Goal: Obtain resource: Obtain resource

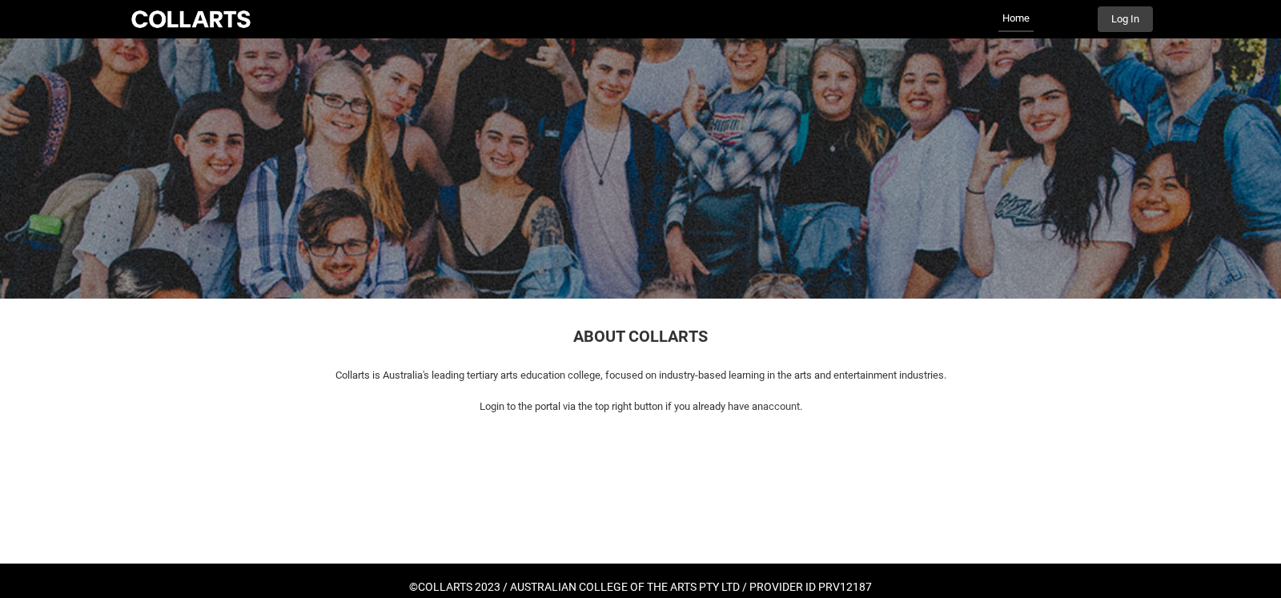
scroll to position [29, 0]
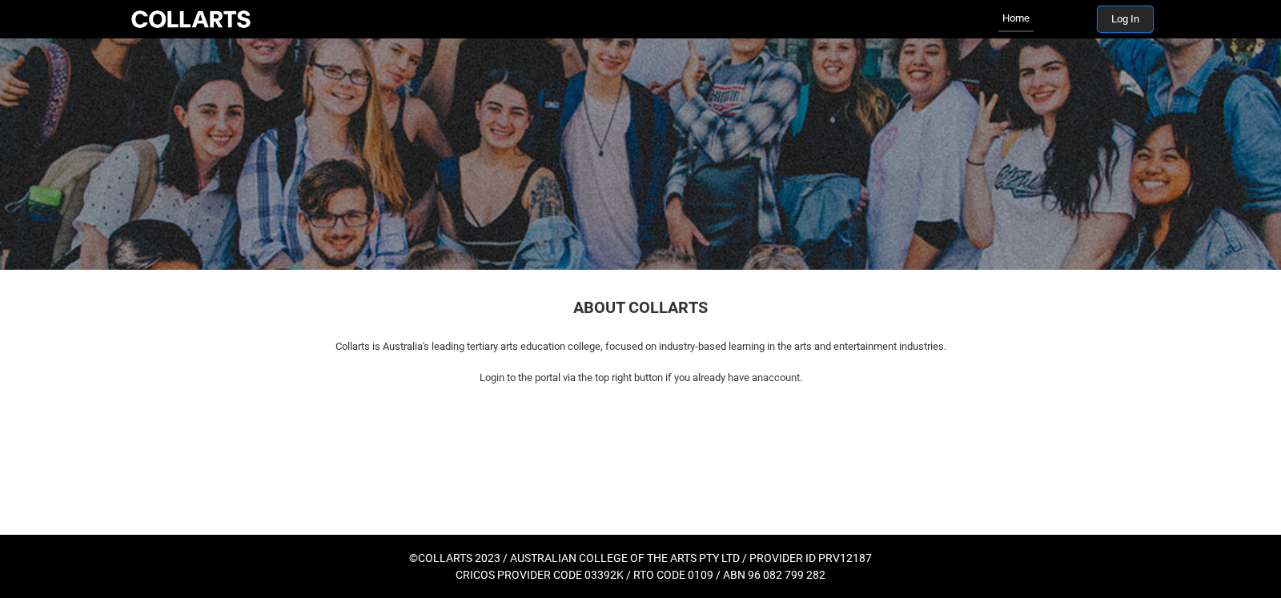
click at [1123, 18] on button "Log In" at bounding box center [1125, 19] width 55 height 26
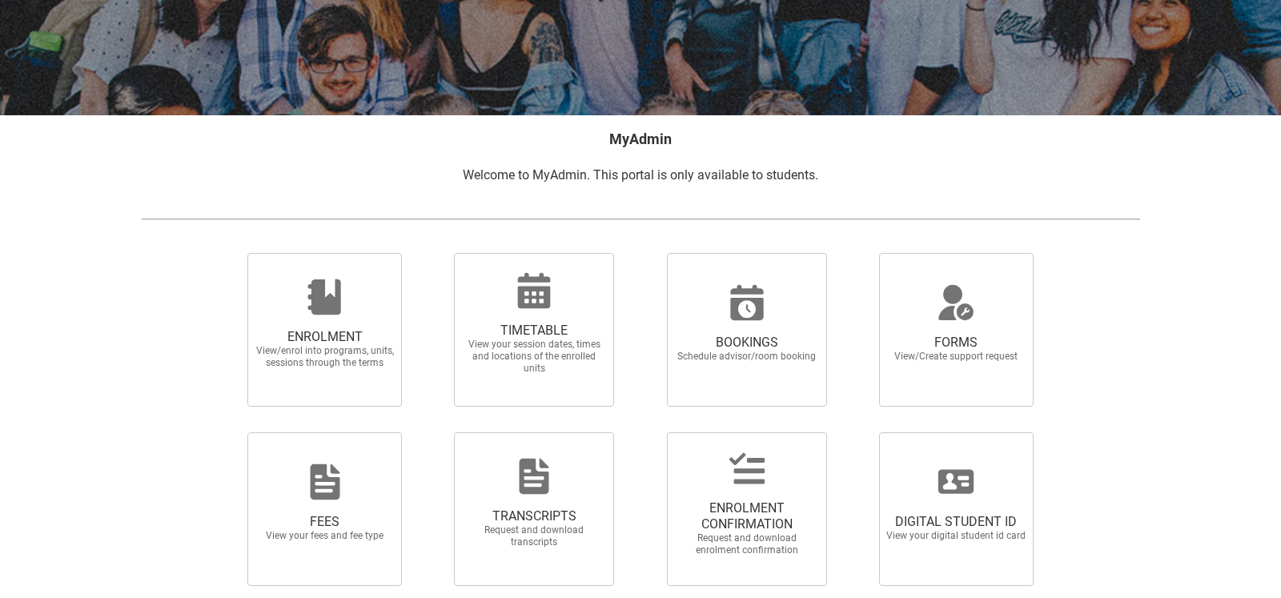
scroll to position [269, 0]
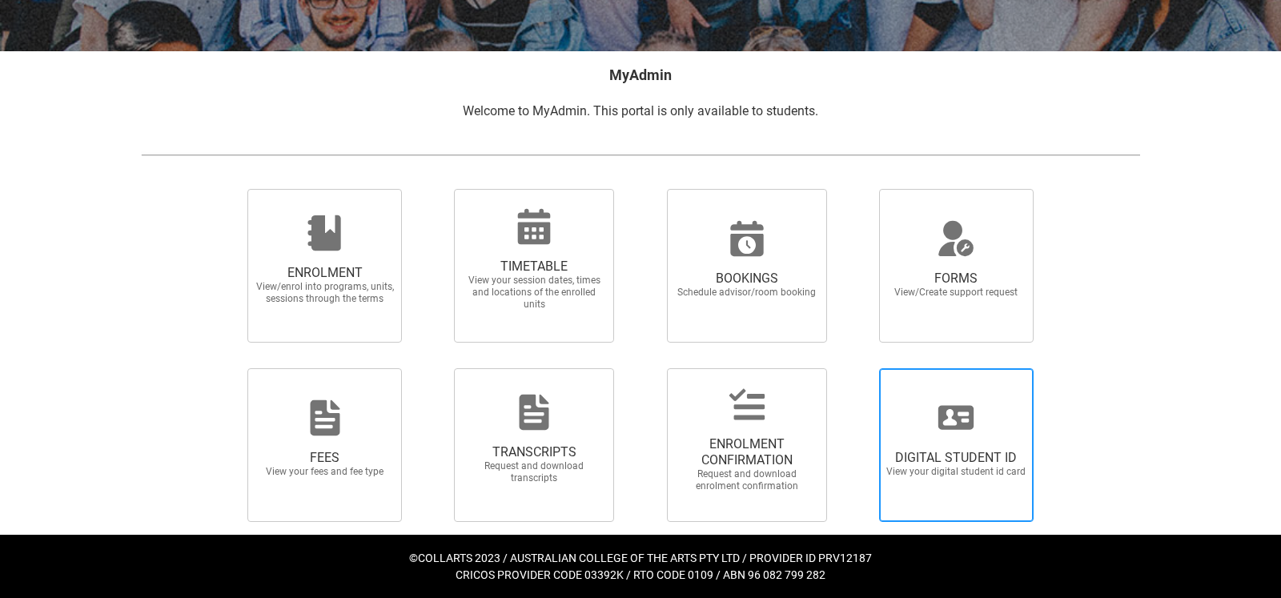
click at [960, 406] on icon at bounding box center [955, 418] width 35 height 24
click at [860, 368] on input "DIGITAL STUDENT ID View your digital student id card" at bounding box center [859, 368] width 1 height 1
radio input "true"
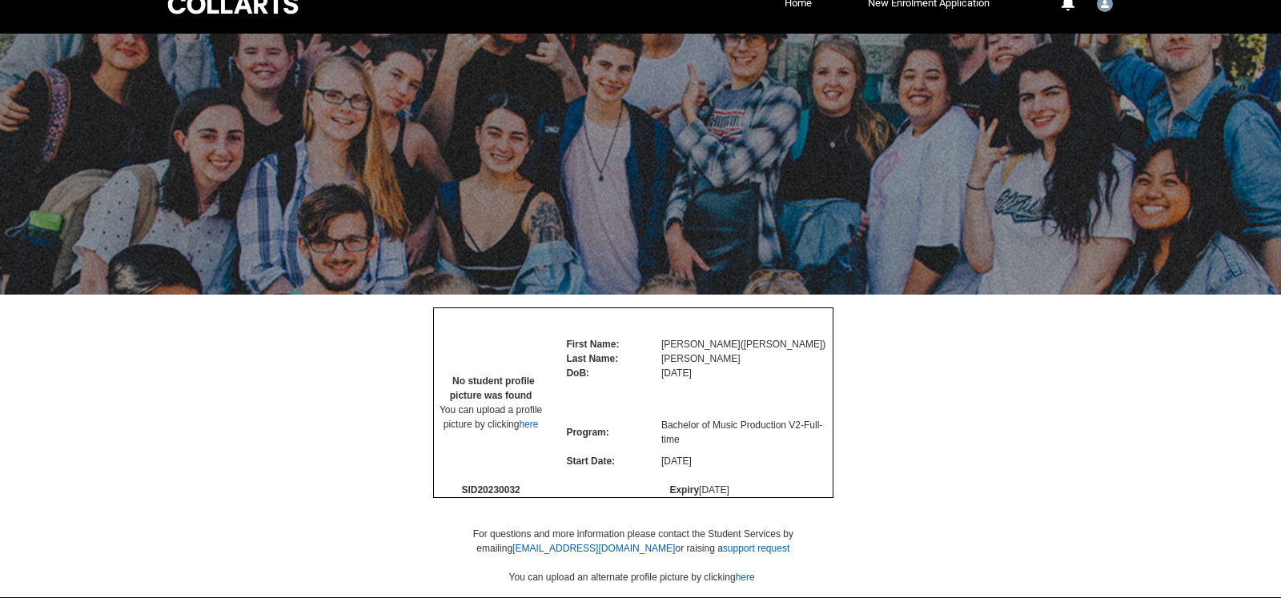
scroll to position [88, 0]
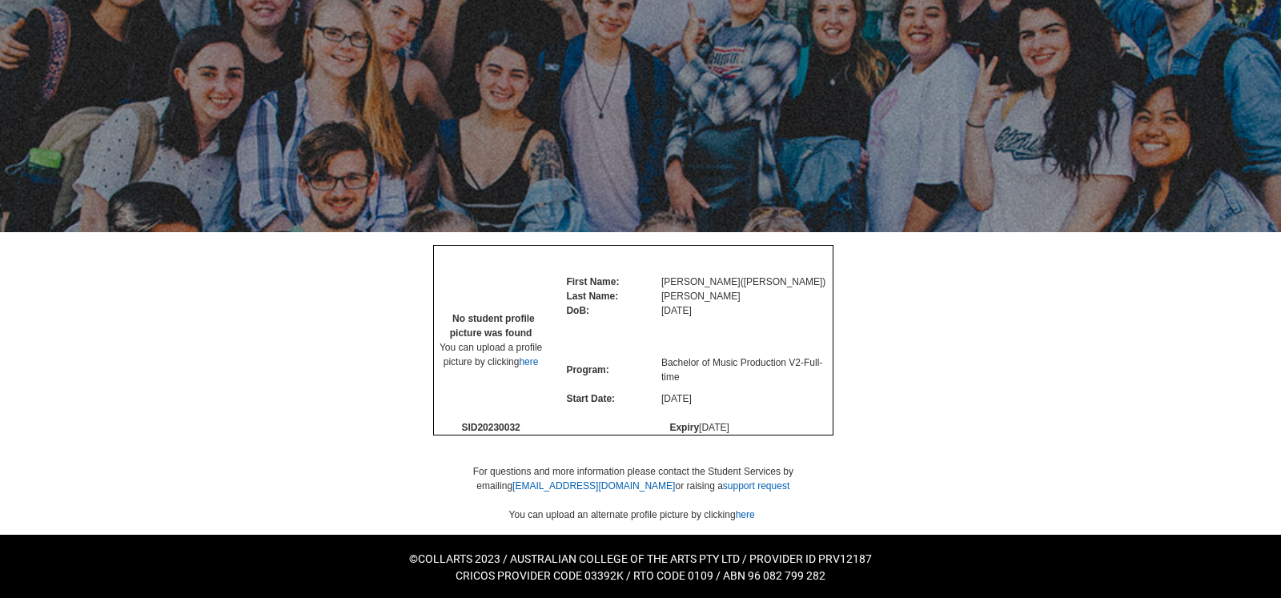
click at [253, 283] on div at bounding box center [640, 383] width 1025 height 303
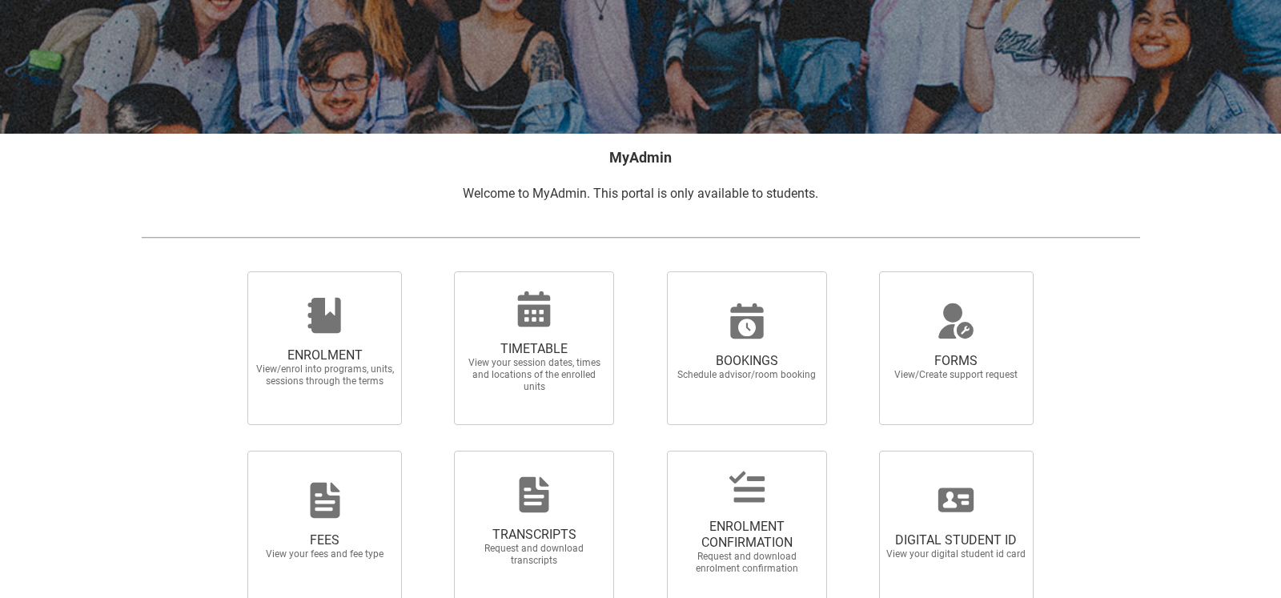
scroll to position [269, 0]
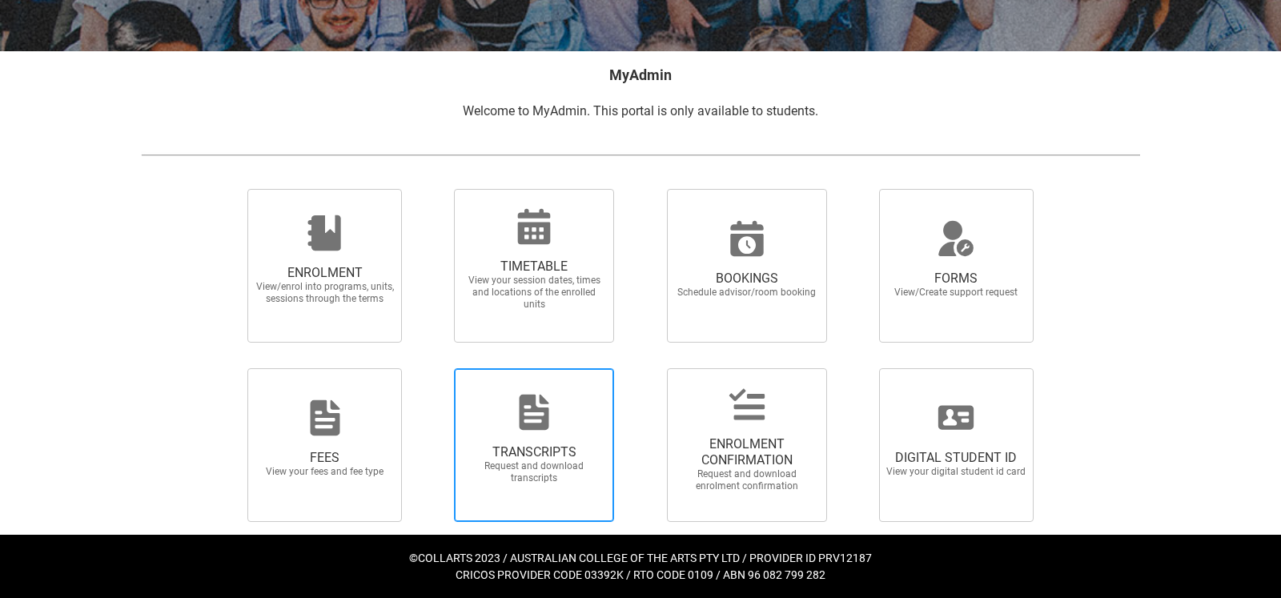
click at [525, 391] on span "TRANSCRIPTS Request and download transcripts" at bounding box center [534, 445] width 160 height 154
click at [434, 368] on input "TRANSCRIPTS Request and download transcripts" at bounding box center [433, 368] width 1 height 1
radio input "true"
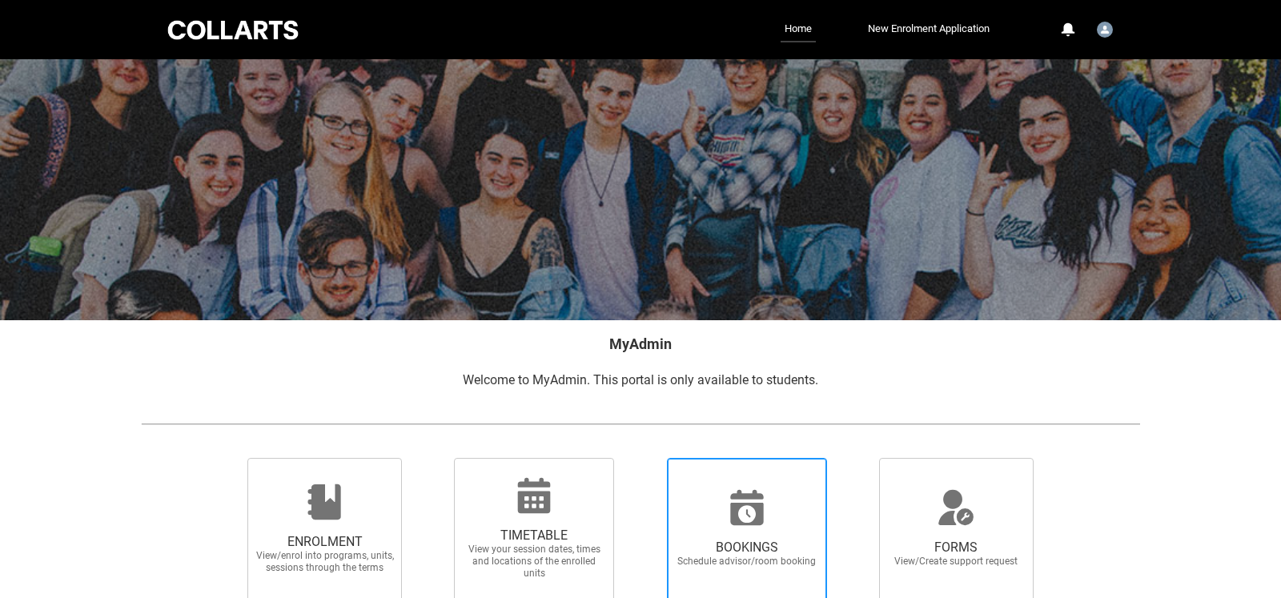
scroll to position [269, 0]
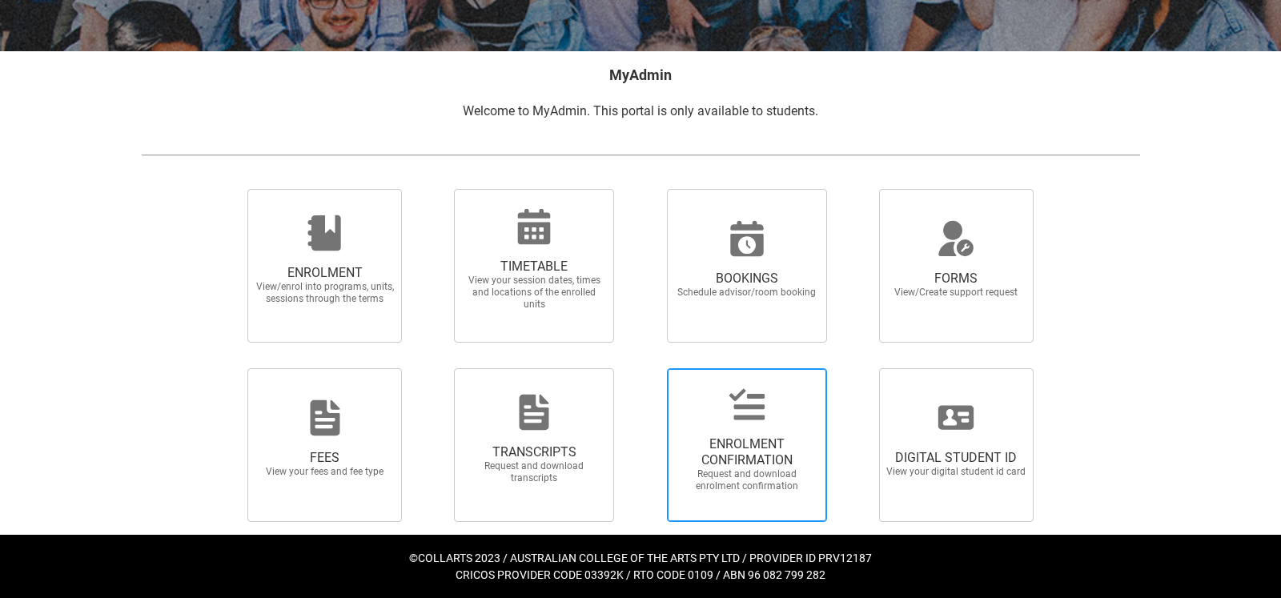
click at [765, 441] on span "ENROLMENT CONFIRMATION" at bounding box center [747, 452] width 141 height 32
click at [647, 368] on input "ENROLMENT CONFIRMATION Request and download enrolment confirmation" at bounding box center [646, 368] width 1 height 1
radio input "true"
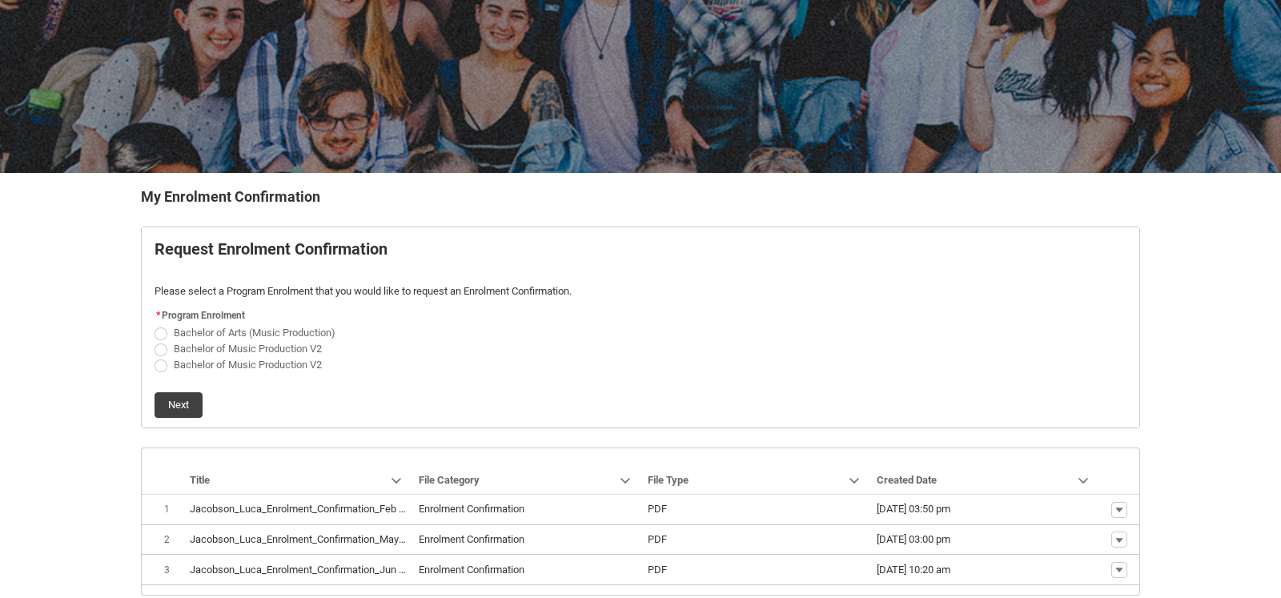
scroll to position [216, 0]
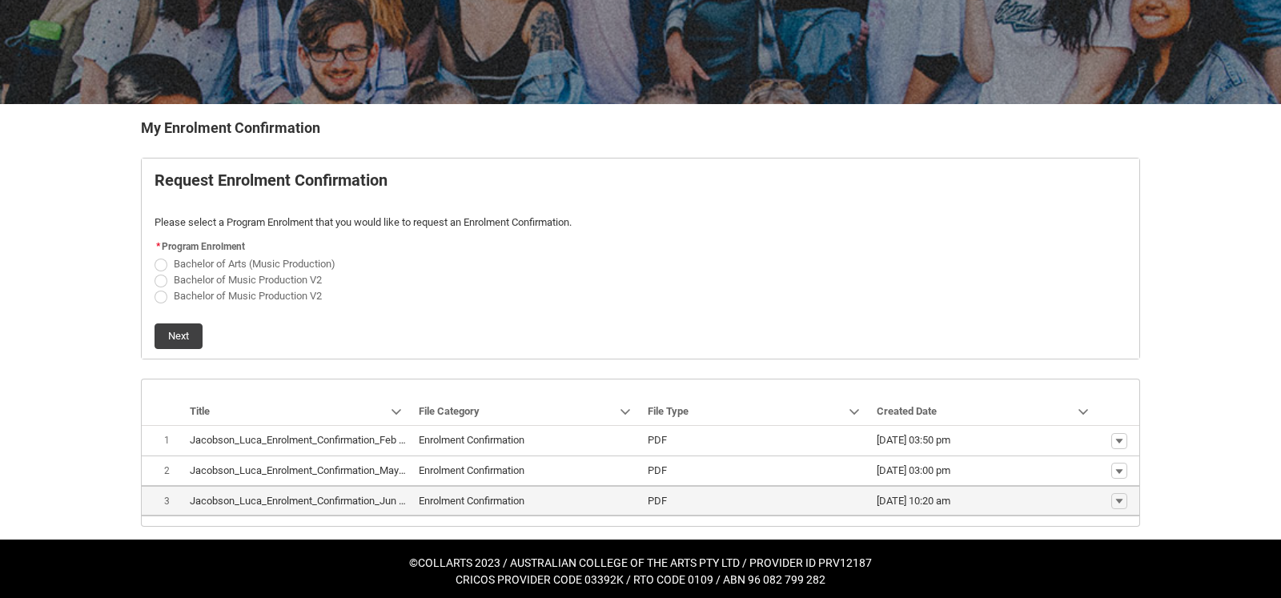
click at [211, 495] on lightning-base-formatted-text "Jacobson_Luca_Enrolment_Confirmation_Jun 2, 2025.pdf" at bounding box center [319, 501] width 259 height 12
click at [1109, 494] on span "Show actions" at bounding box center [1119, 500] width 27 height 17
click at [1116, 496] on lightning-primitive-icon "button" at bounding box center [1120, 501] width 10 height 11
click at [1081, 463] on link "Download" at bounding box center [1088, 471] width 75 height 27
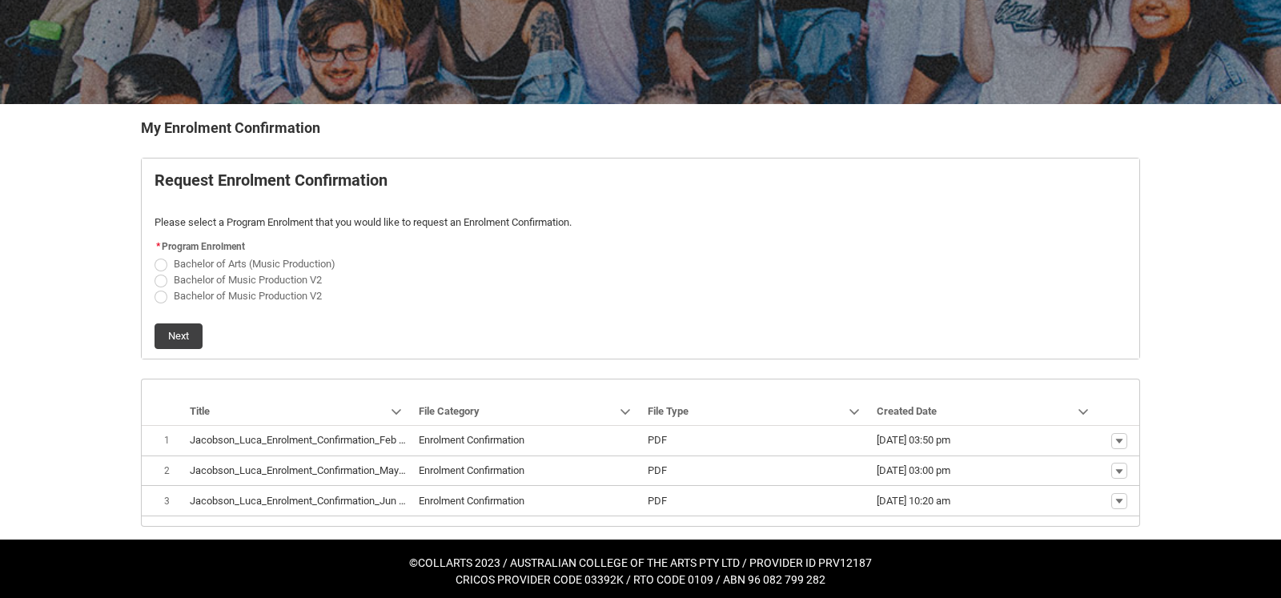
click at [180, 295] on span "Bachelor of Music Production V2" at bounding box center [248, 296] width 148 height 12
click at [155, 288] on input "Bachelor of Music Production V2" at bounding box center [154, 287] width 1 height 1
radio input "true"
click at [174, 339] on button "Next" at bounding box center [179, 336] width 48 height 26
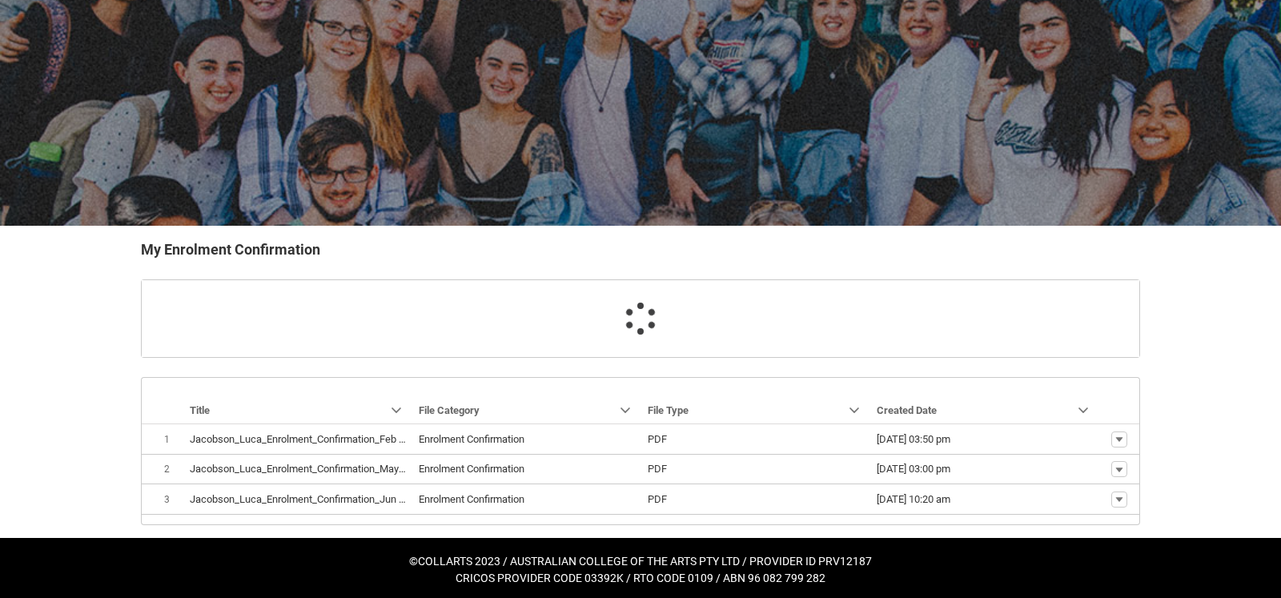
scroll to position [127, 0]
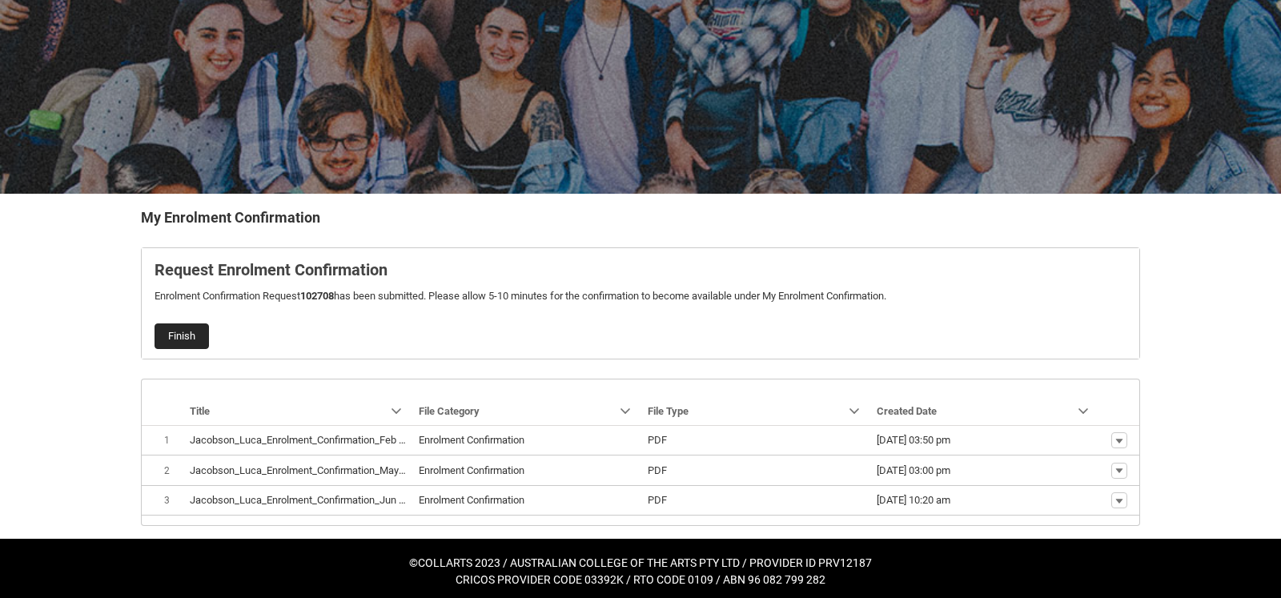
click at [164, 331] on button "Finish" at bounding box center [182, 336] width 54 height 26
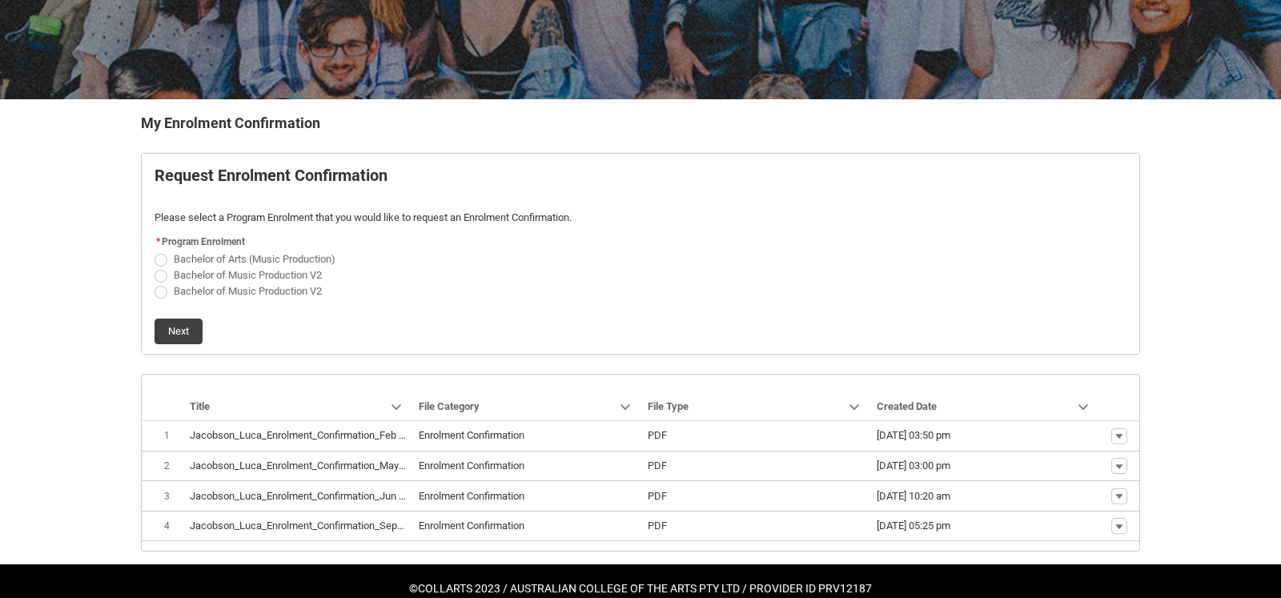
scroll to position [246, 0]
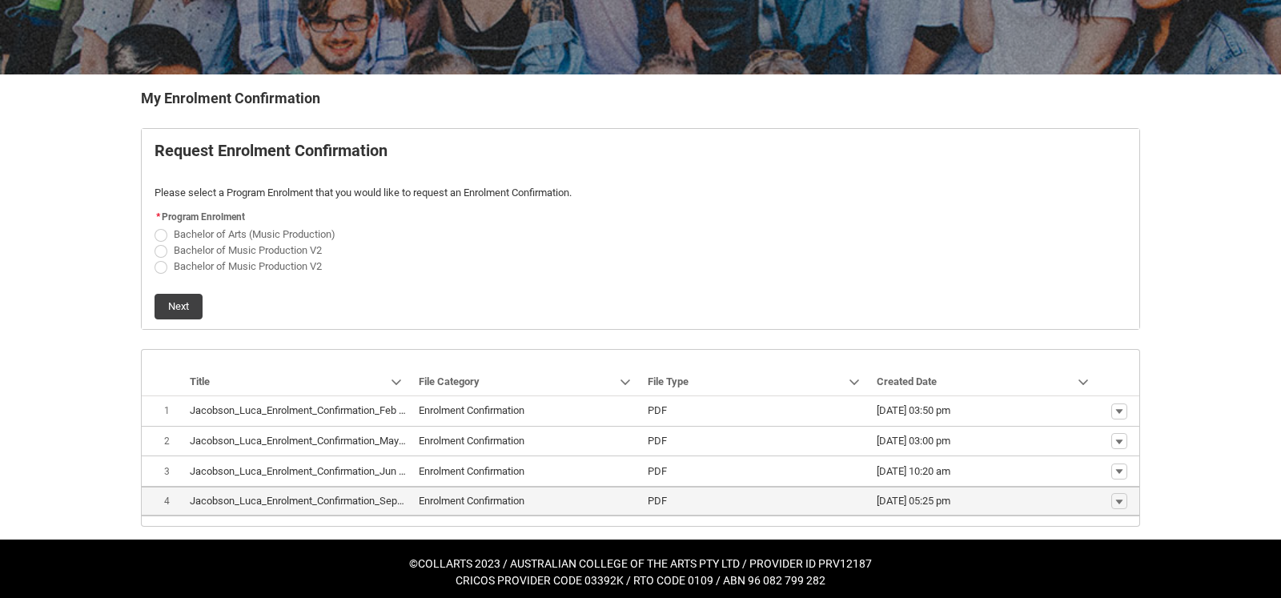
click at [444, 486] on td "Enrolment Confirmation" at bounding box center [526, 501] width 229 height 30
click at [1129, 493] on span "Show actions" at bounding box center [1119, 501] width 27 height 17
click at [1122, 496] on lightning-primitive-icon "button" at bounding box center [1120, 501] width 10 height 11
click at [1084, 467] on span "Download" at bounding box center [1083, 472] width 44 height 14
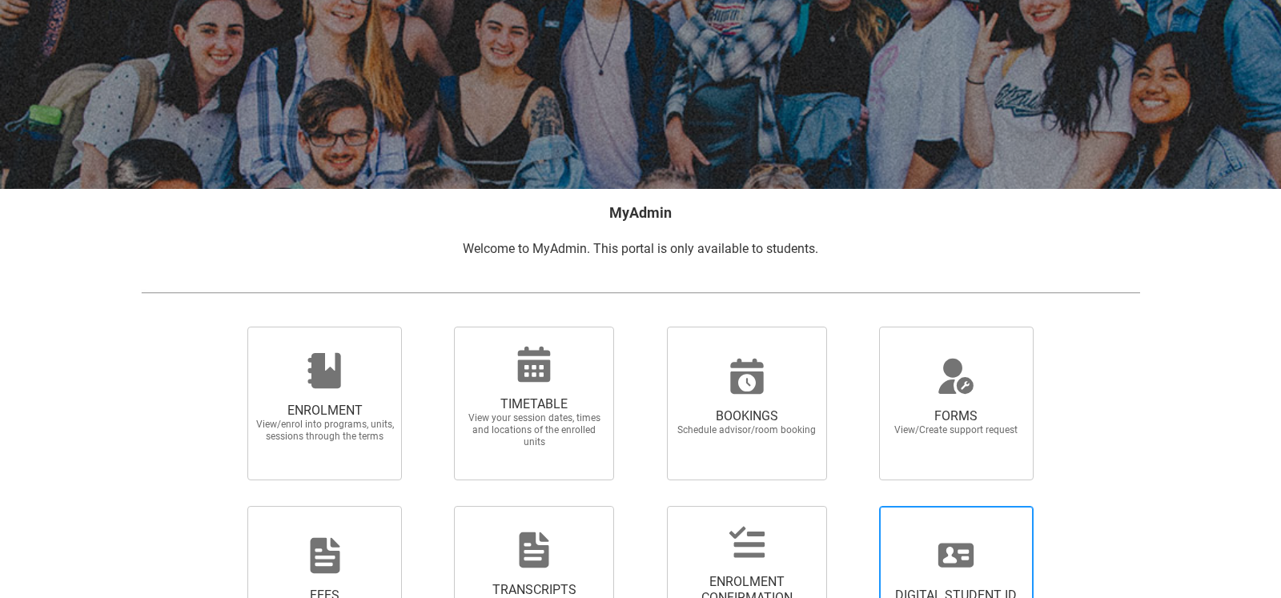
scroll to position [131, 0]
click at [935, 534] on span "DIGITAL STUDENT ID View your digital student id card" at bounding box center [956, 584] width 155 height 154
click at [860, 507] on input "DIGITAL STUDENT ID View your digital student id card" at bounding box center [859, 506] width 1 height 1
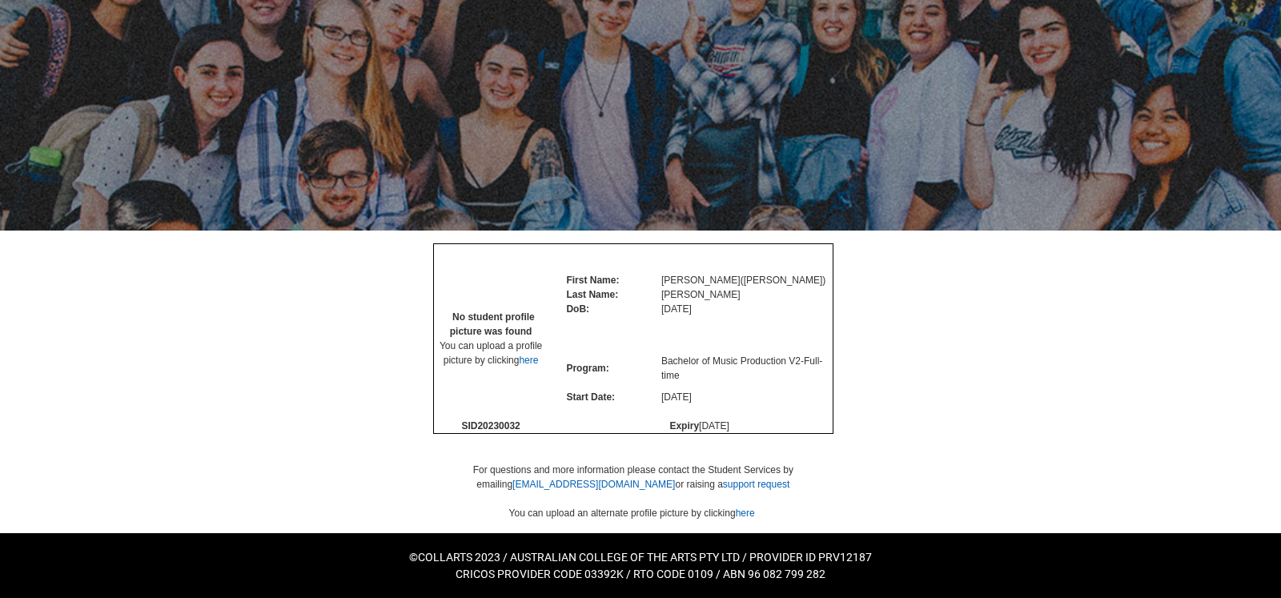
scroll to position [135, 0]
